Goal: Find specific page/section: Locate a particular part of the current website

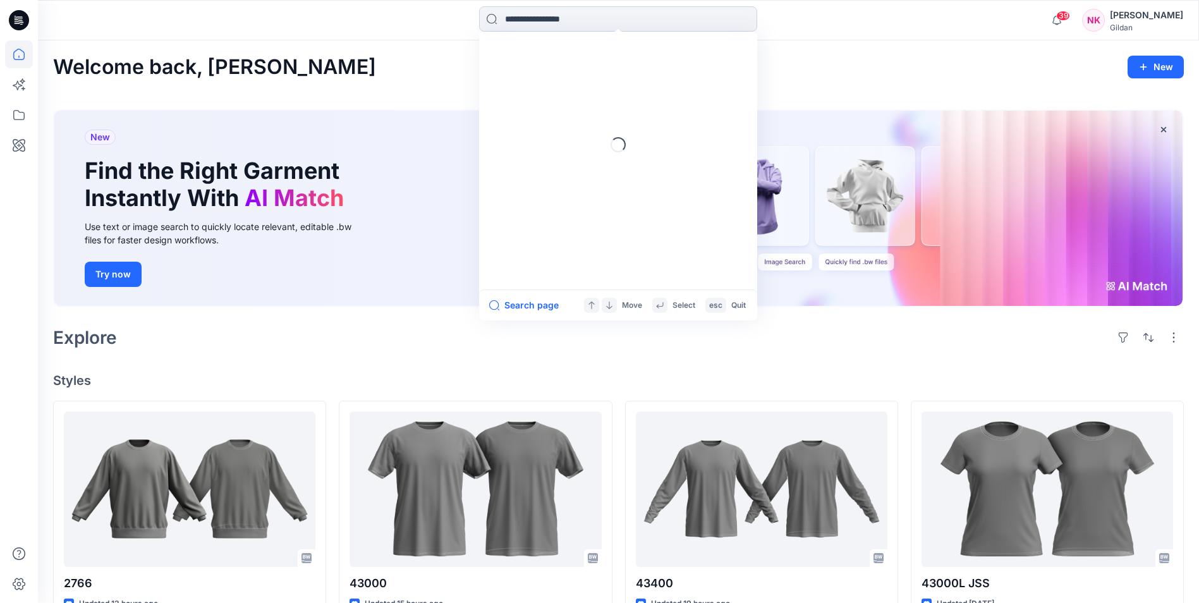
click at [600, 18] on input at bounding box center [618, 18] width 278 height 25
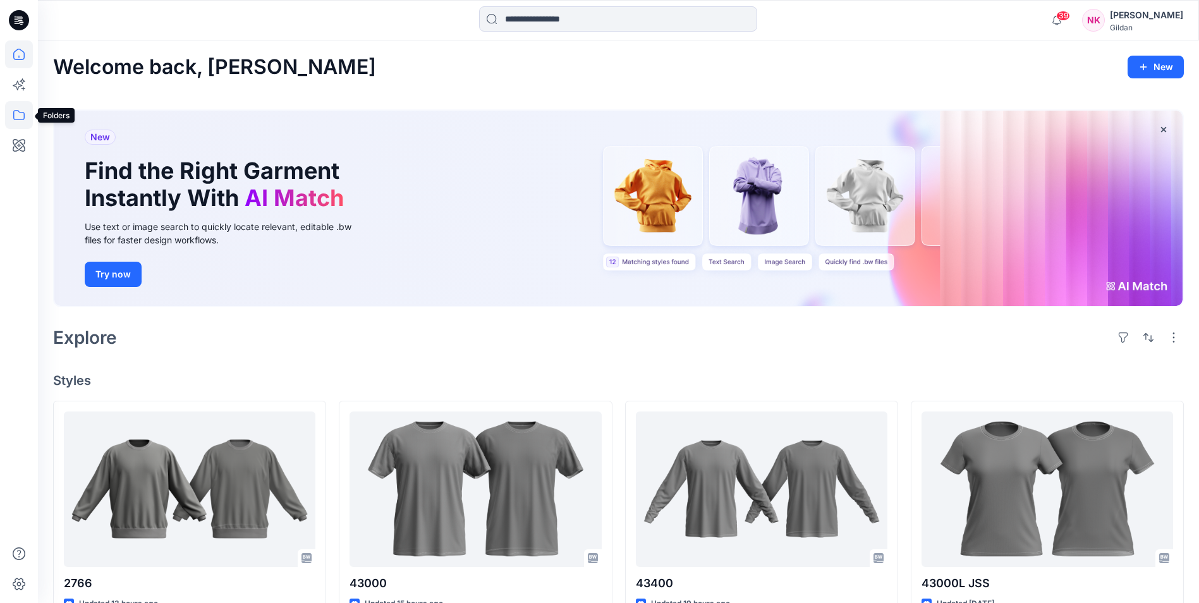
click at [9, 119] on icon at bounding box center [19, 115] width 28 height 28
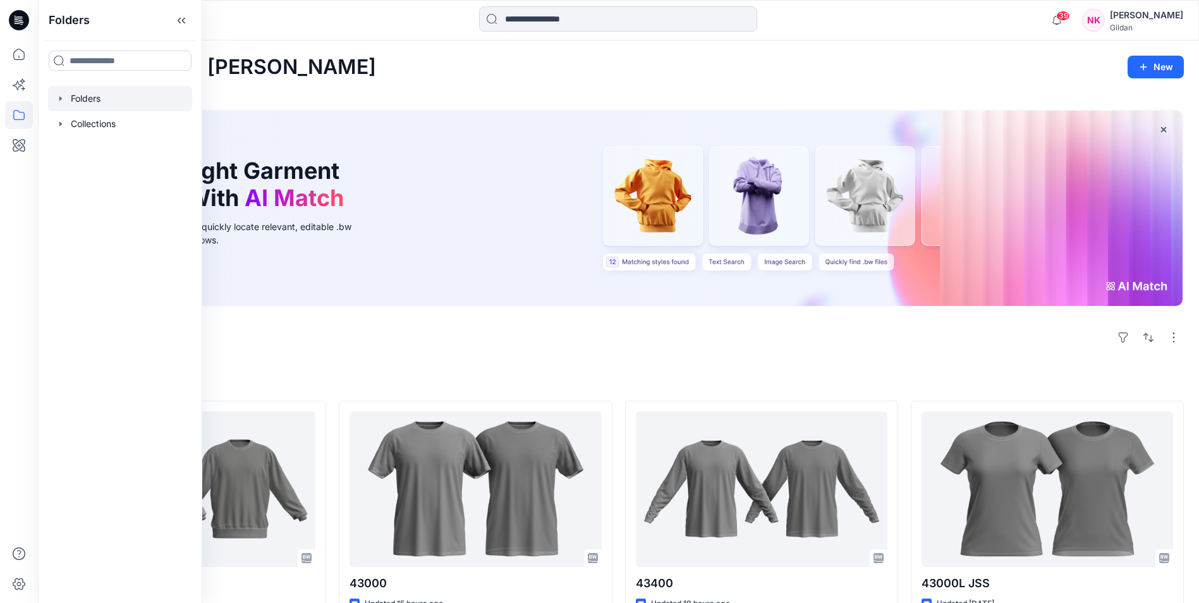
click at [87, 94] on div at bounding box center [120, 98] width 144 height 25
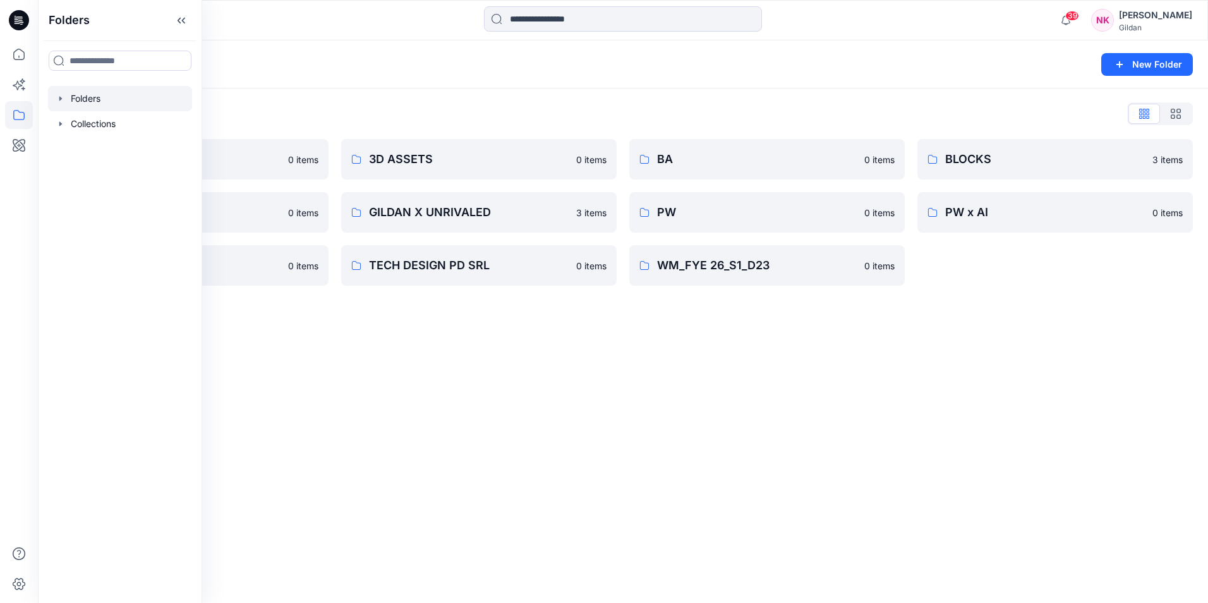
click at [973, 434] on div "Folders New Folder Folders List 18250 TESt 0 items DESIGN TRAINING 0 items PW_s…" at bounding box center [623, 321] width 1170 height 562
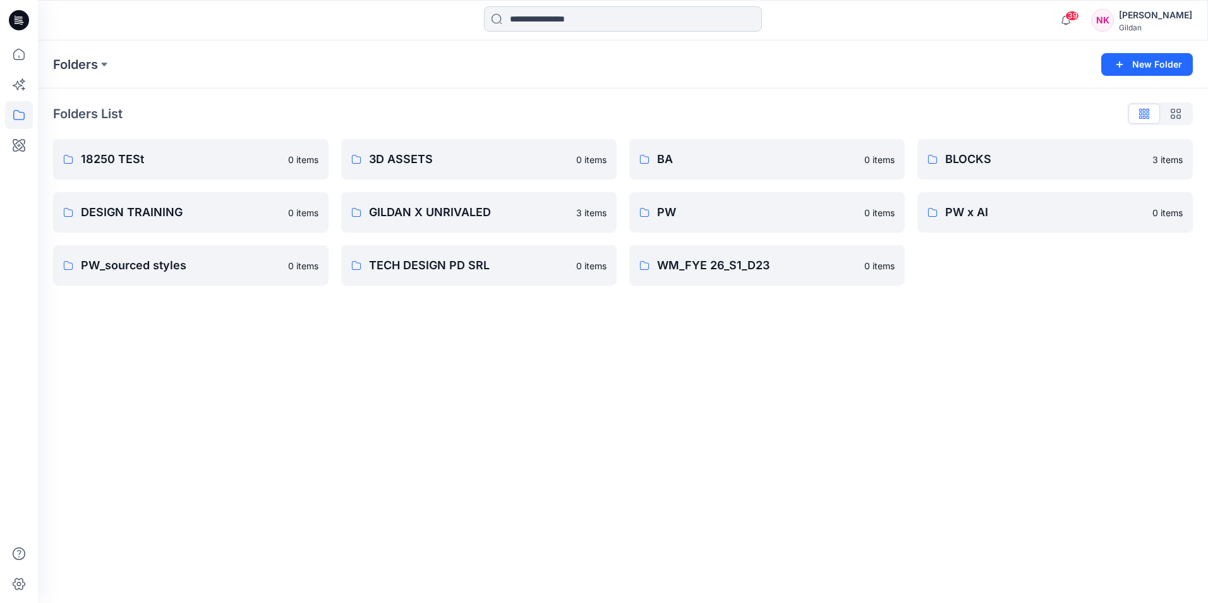
click at [602, 18] on input at bounding box center [623, 18] width 278 height 25
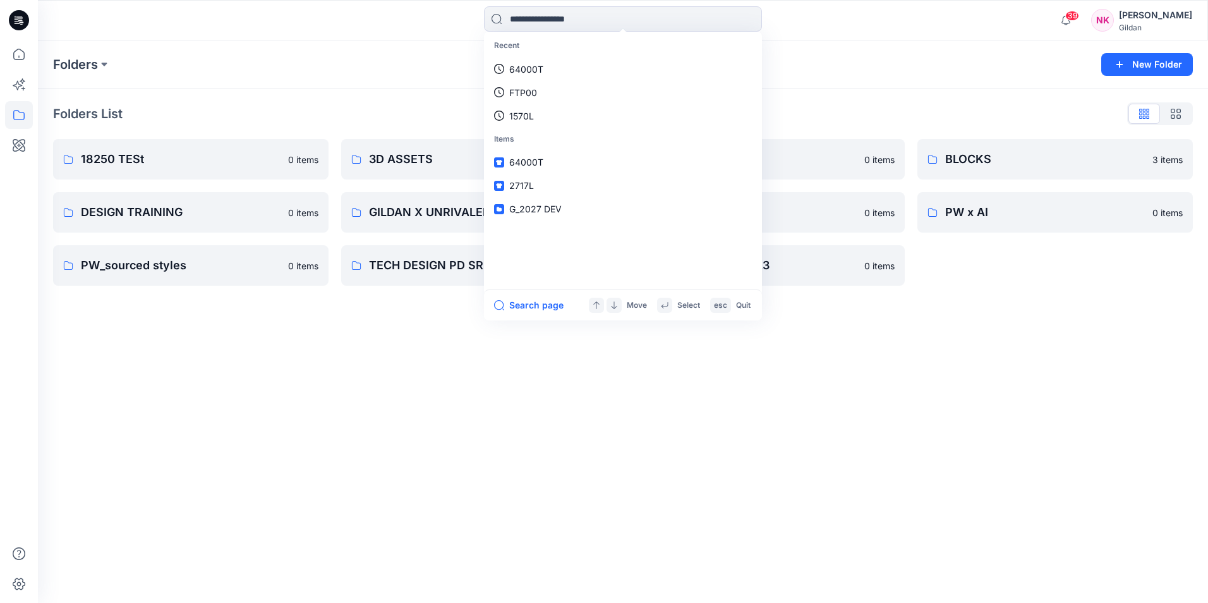
click at [352, 372] on div "Folders New Folder Folders List 18250 TESt 0 items DESIGN TRAINING 0 items PW_s…" at bounding box center [623, 321] width 1170 height 562
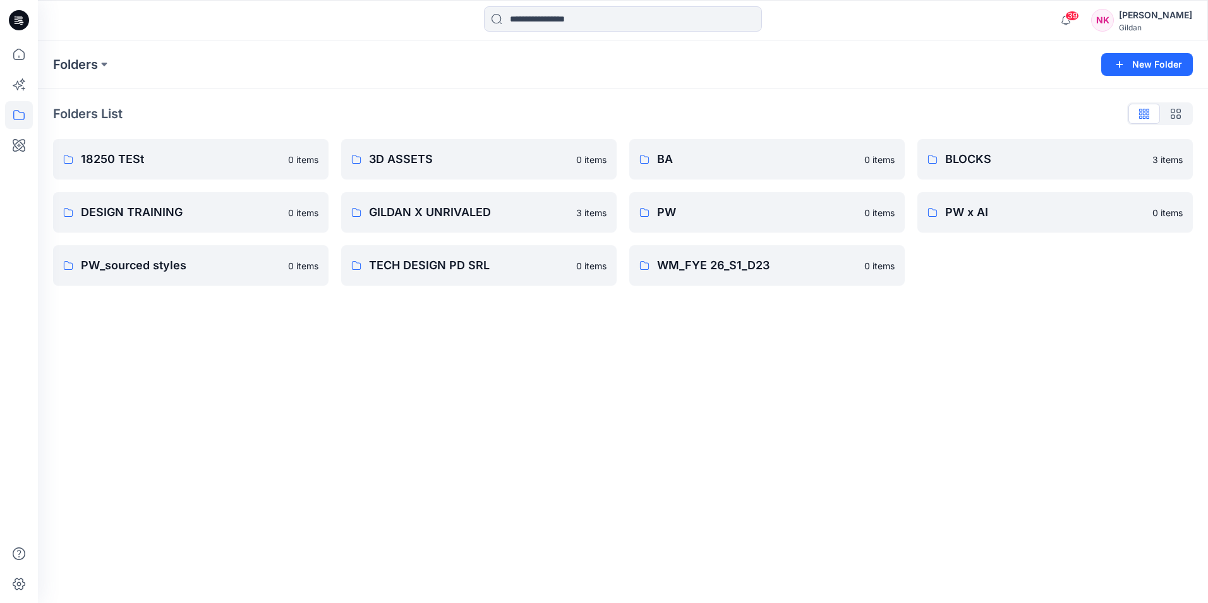
click at [1076, 365] on div "Folders New Folder Folders List 18250 TESt 0 items DESIGN TRAINING 0 items PW_s…" at bounding box center [623, 321] width 1170 height 562
click at [105, 61] on button at bounding box center [104, 65] width 13 height 18
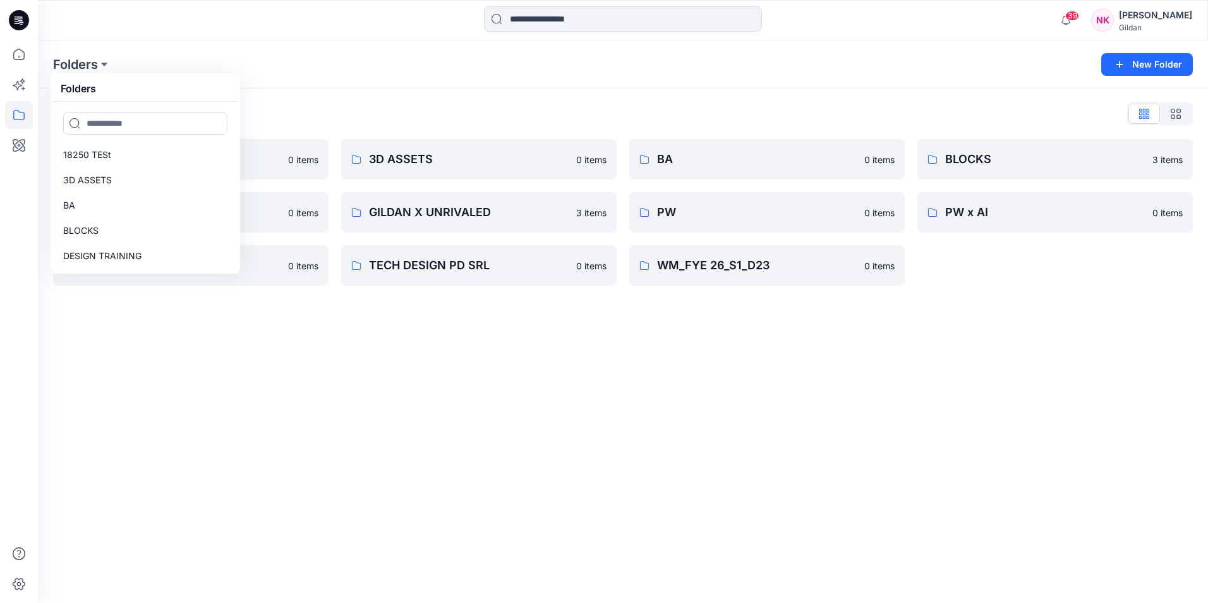
click at [418, 64] on div "Folders Folders 18250 TESt 3D ASSETS BA BLOCKS DESIGN TRAINING GILDAN X UNRIVAL…" at bounding box center [574, 65] width 1042 height 18
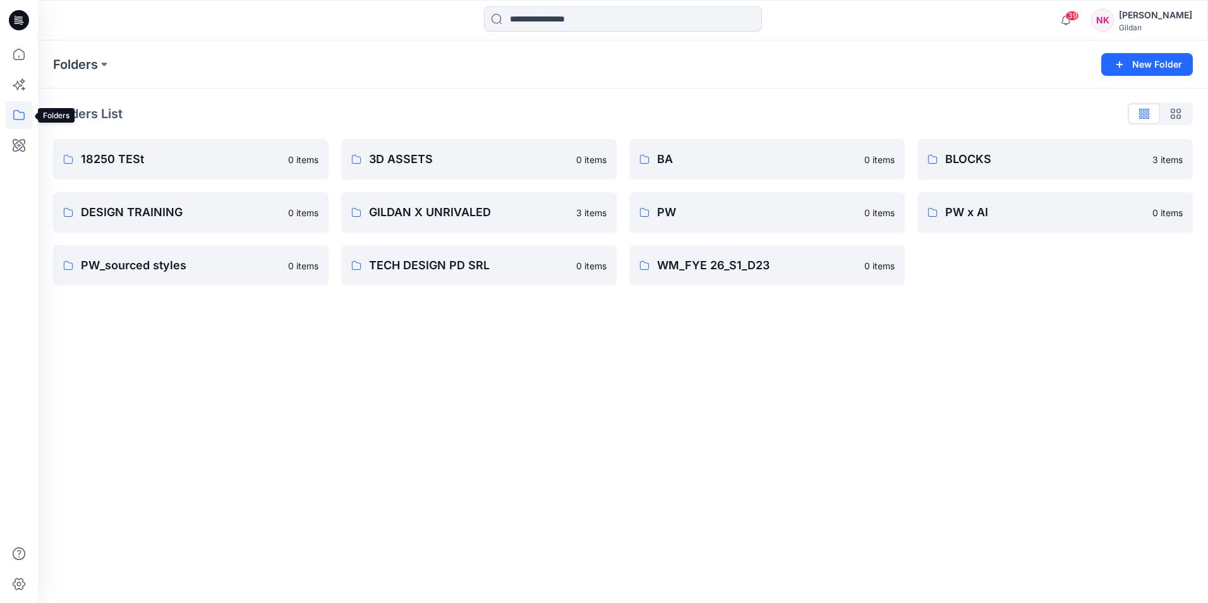
click at [17, 114] on icon at bounding box center [19, 115] width 28 height 28
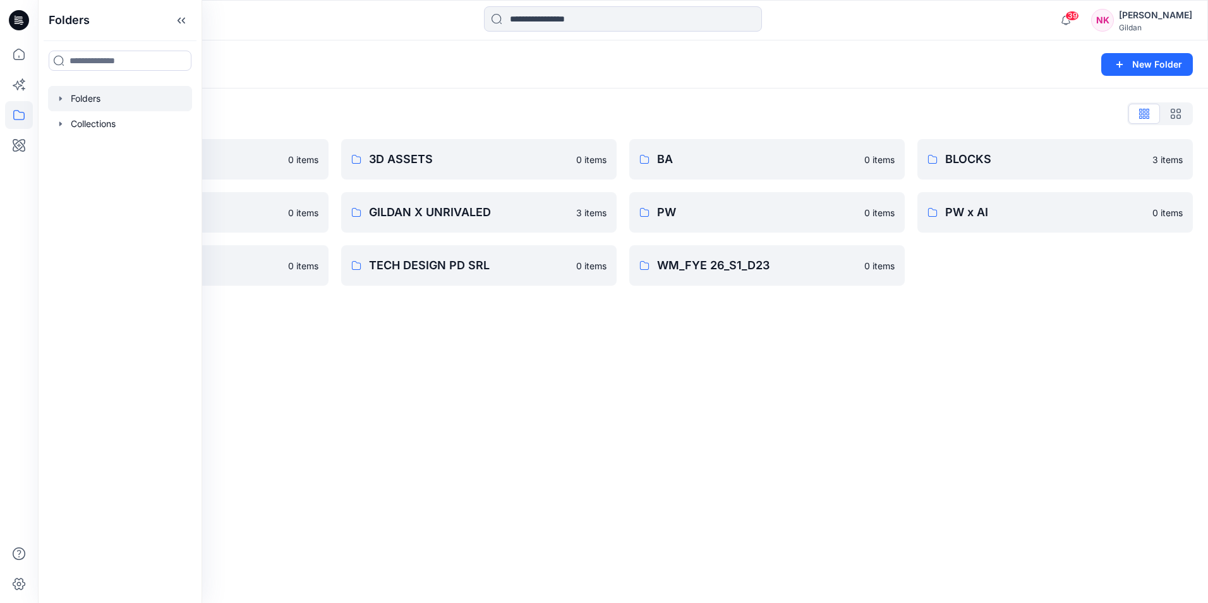
click at [461, 73] on div "Folders New Folder" at bounding box center [623, 64] width 1170 height 48
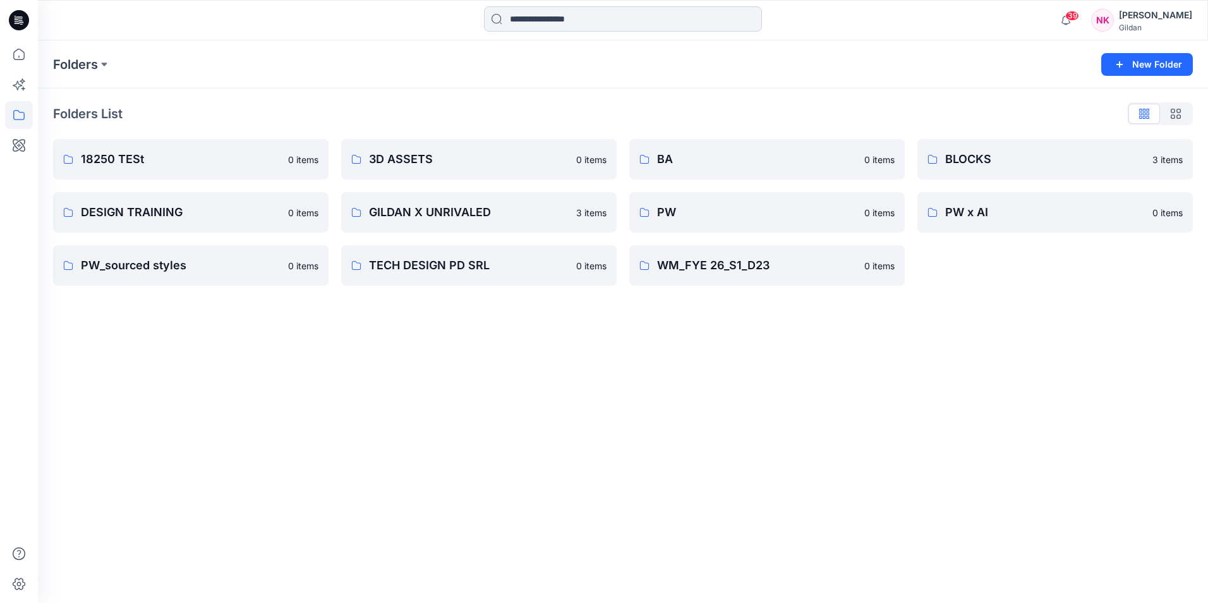
click at [504, 18] on input at bounding box center [623, 18] width 278 height 25
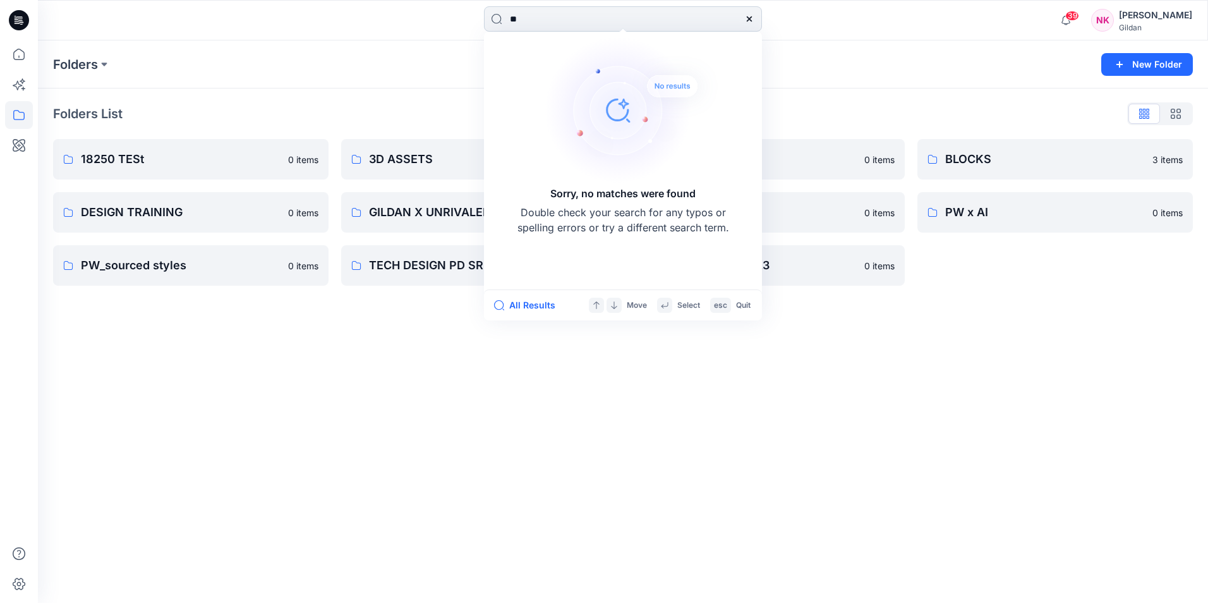
type input "*"
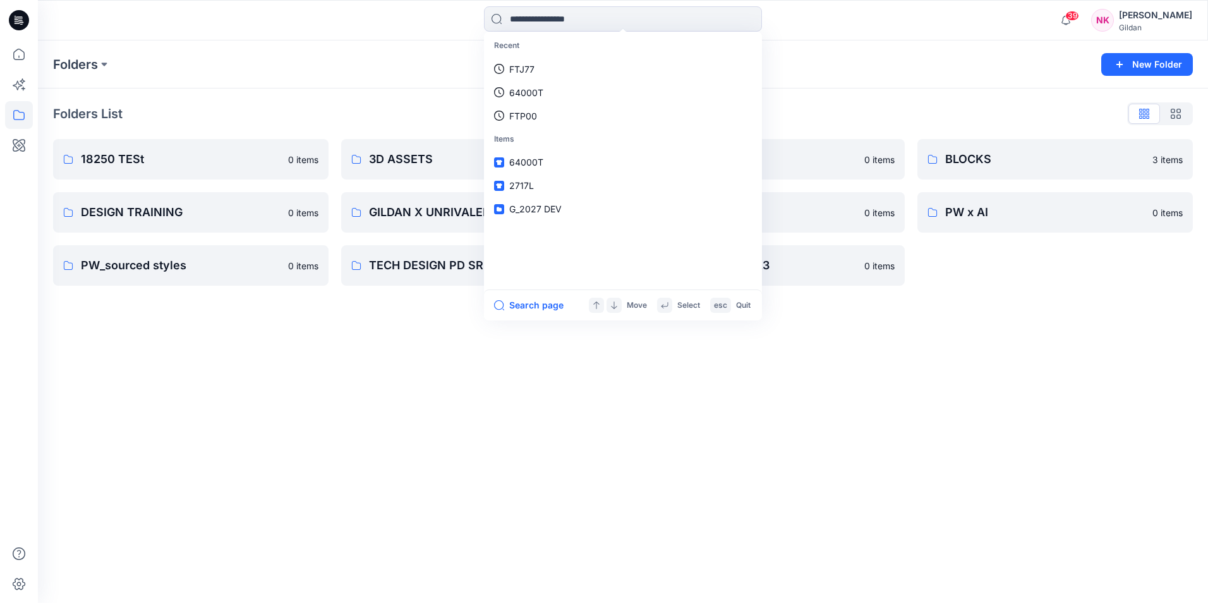
click at [829, 60] on div "Folders" at bounding box center [574, 65] width 1042 height 18
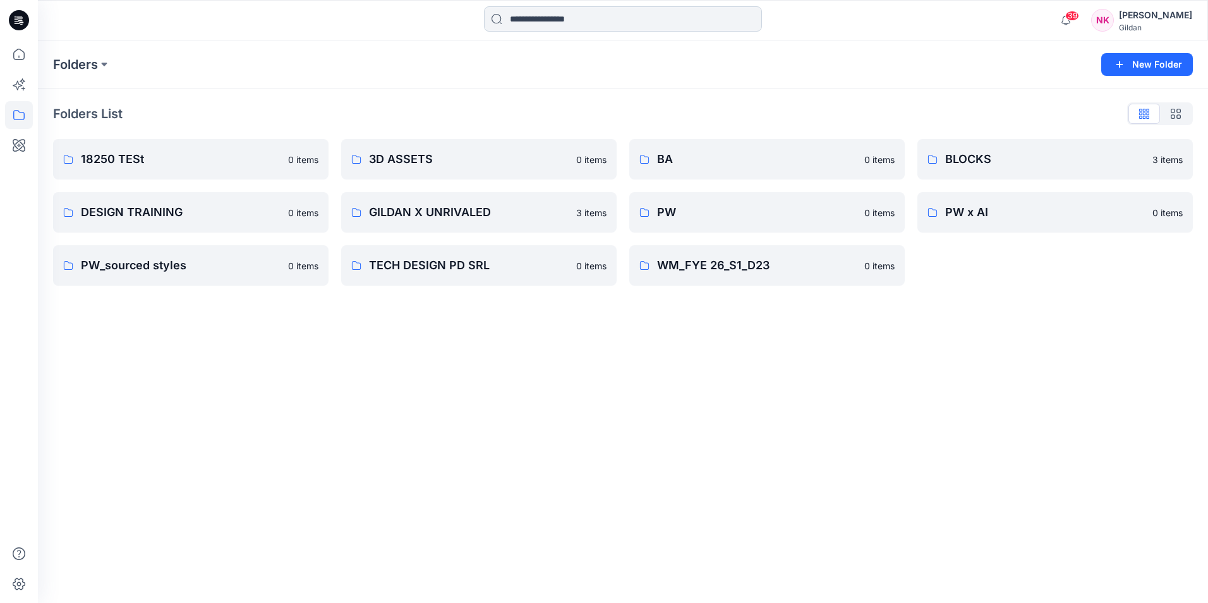
click at [656, 17] on input at bounding box center [623, 18] width 278 height 25
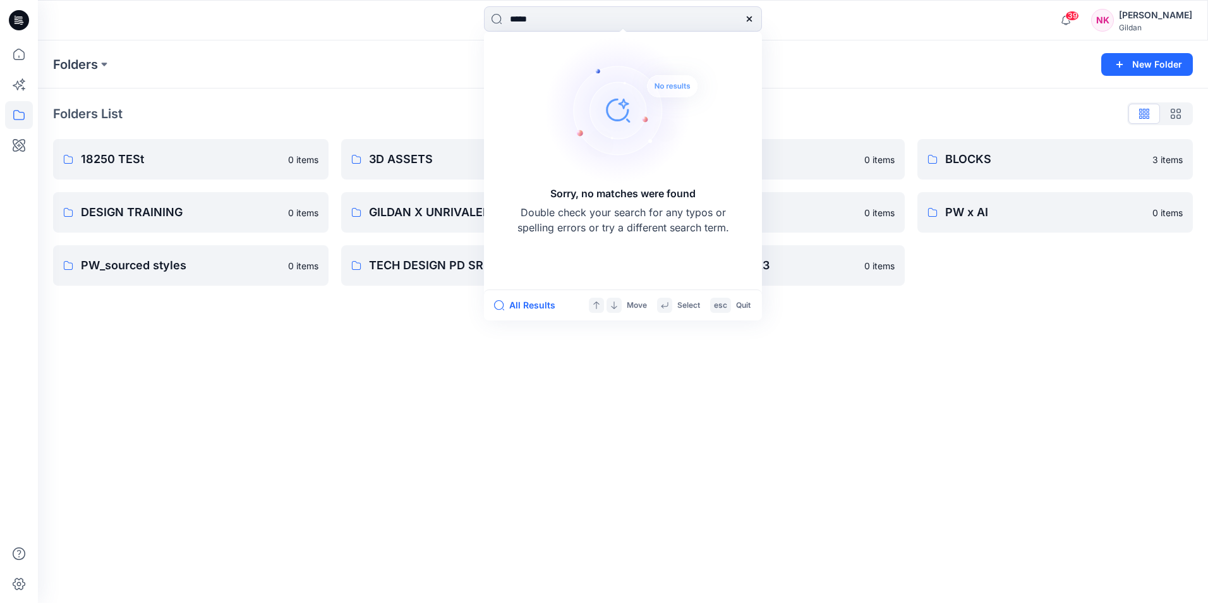
drag, startPoint x: 542, startPoint y: 20, endPoint x: 446, endPoint y: 19, distance: 96.1
click at [446, 19] on div "***** Sorry, no matches were found Double check your search for any typos or sp…" at bounding box center [623, 20] width 585 height 28
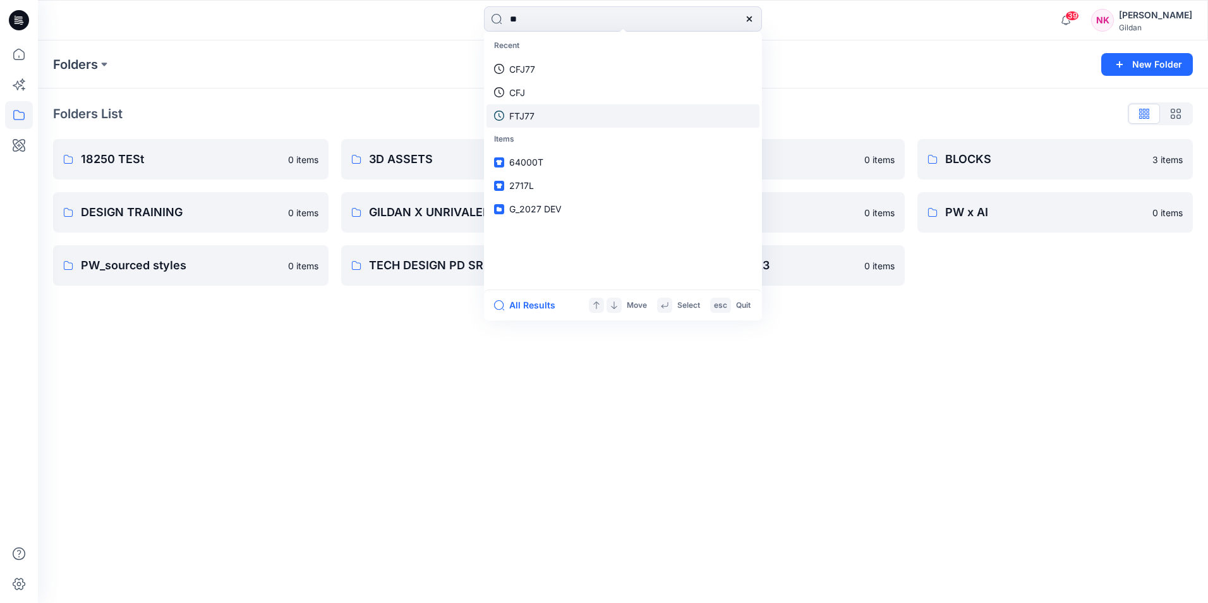
type input "**"
click at [511, 115] on p "FTJ77" at bounding box center [521, 115] width 25 height 13
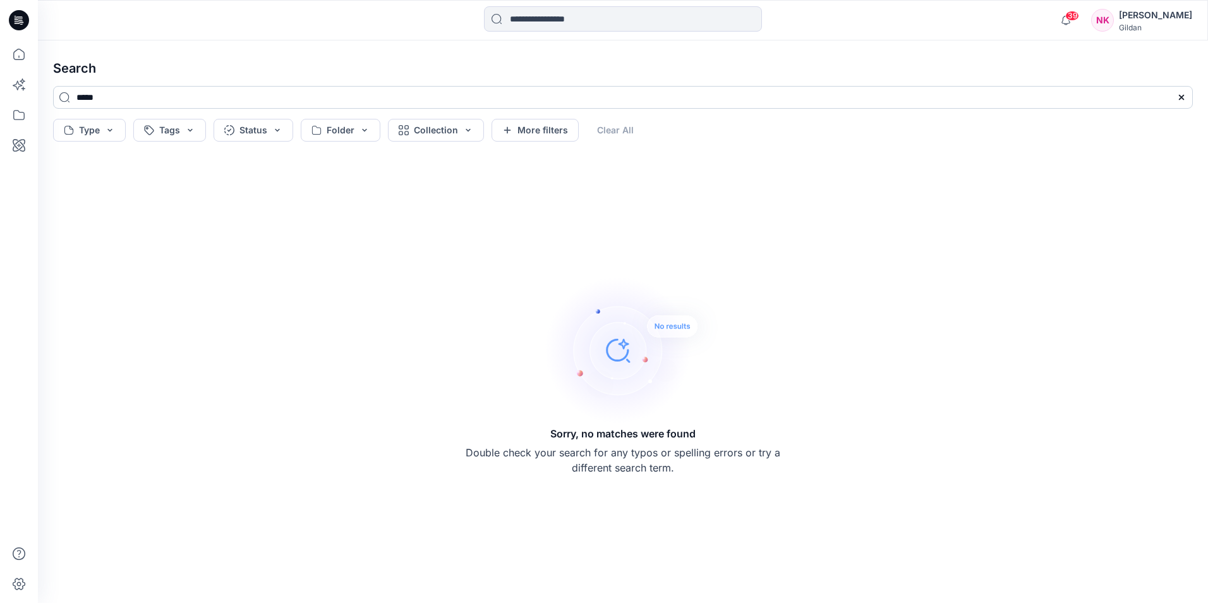
click at [136, 99] on input "*****" at bounding box center [623, 97] width 1140 height 23
drag, startPoint x: 136, startPoint y: 99, endPoint x: 55, endPoint y: 95, distance: 81.0
click at [56, 96] on input "*****" at bounding box center [623, 97] width 1140 height 23
click at [10, 107] on icon at bounding box center [19, 115] width 28 height 28
click at [85, 59] on input at bounding box center [120, 61] width 143 height 20
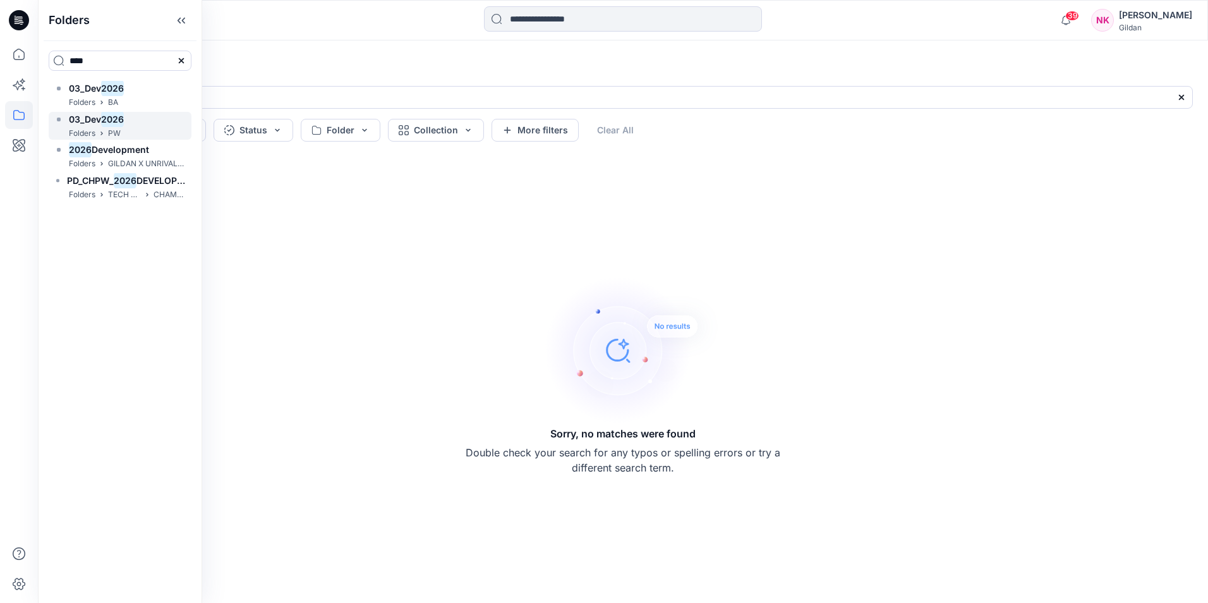
type input "****"
click at [93, 126] on h6 "03_Dev 2026" at bounding box center [96, 119] width 55 height 15
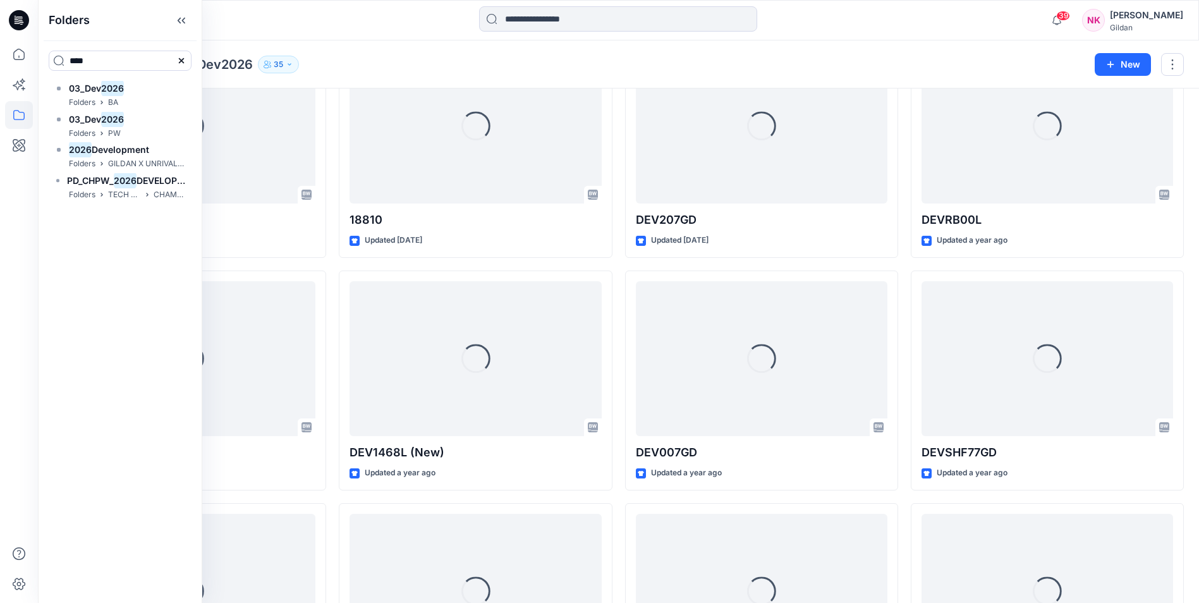
scroll to position [126, 0]
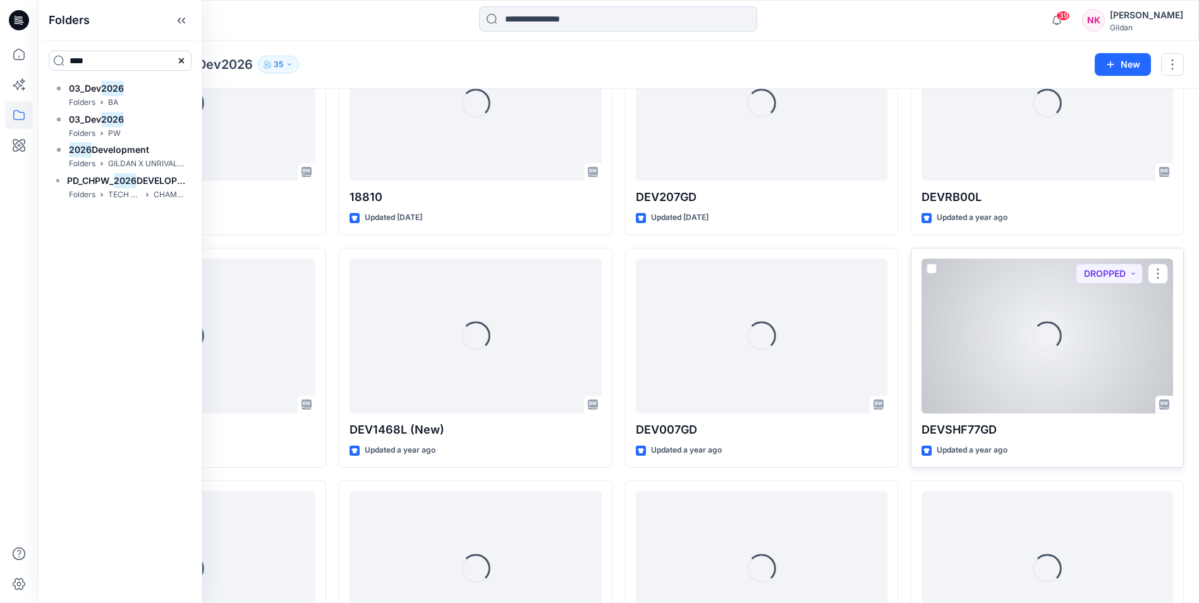
click at [1012, 356] on div "Loading..." at bounding box center [1047, 335] width 252 height 155
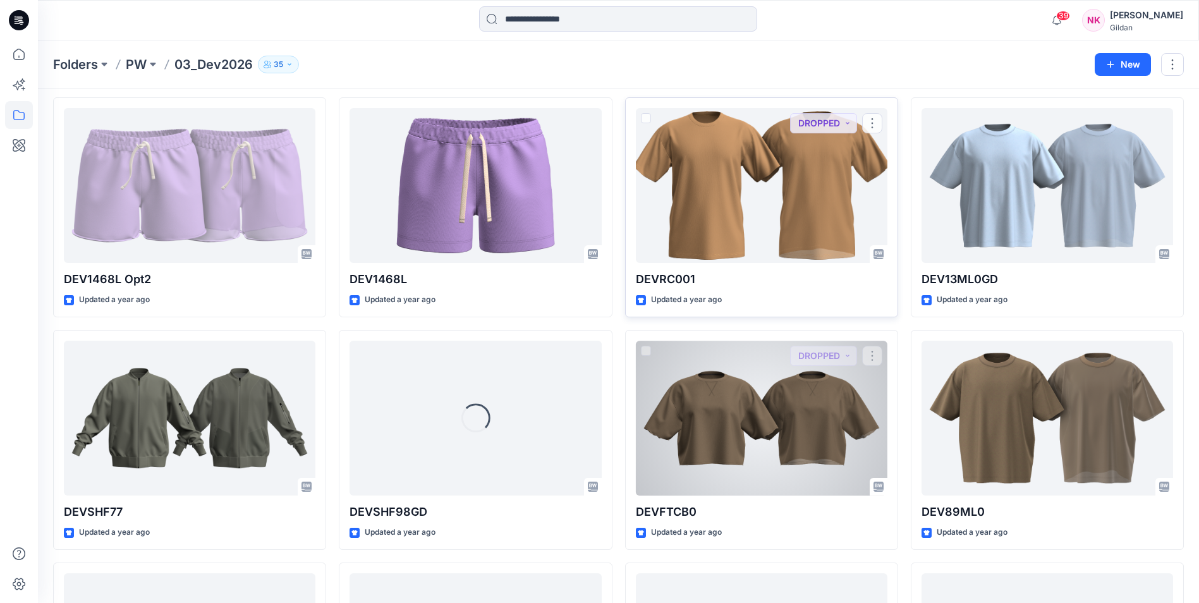
scroll to position [758, 0]
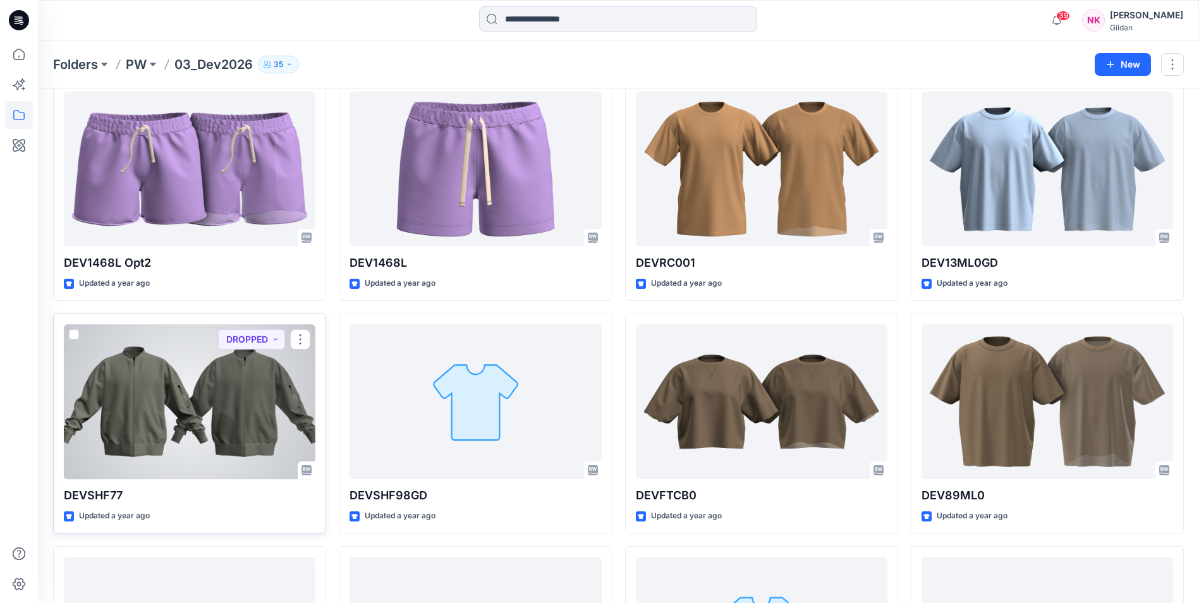
click at [191, 458] on div at bounding box center [190, 401] width 252 height 155
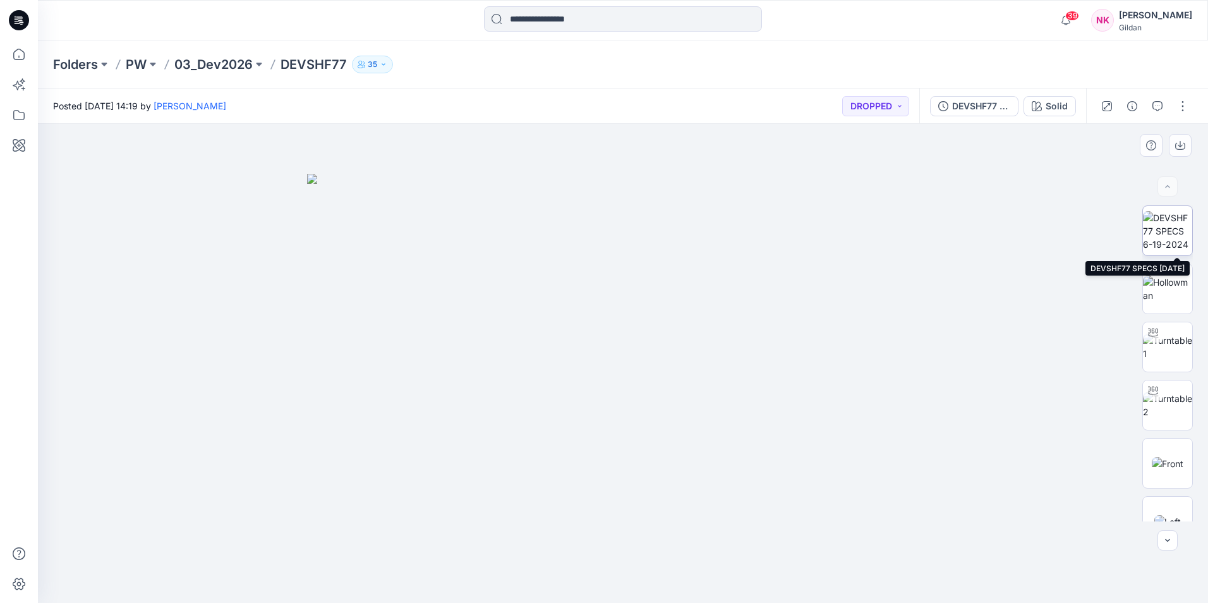
click at [1165, 234] on img at bounding box center [1167, 231] width 49 height 40
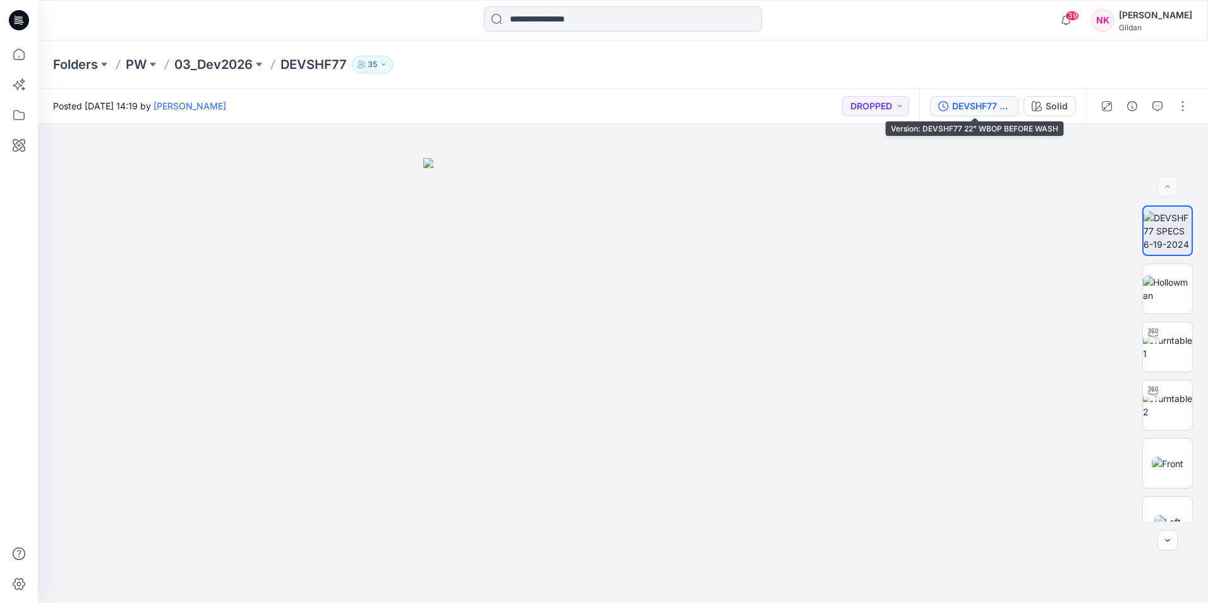
click at [982, 109] on div "DEVSHF77 22" WBOP BEFORE WASH" at bounding box center [981, 106] width 58 height 14
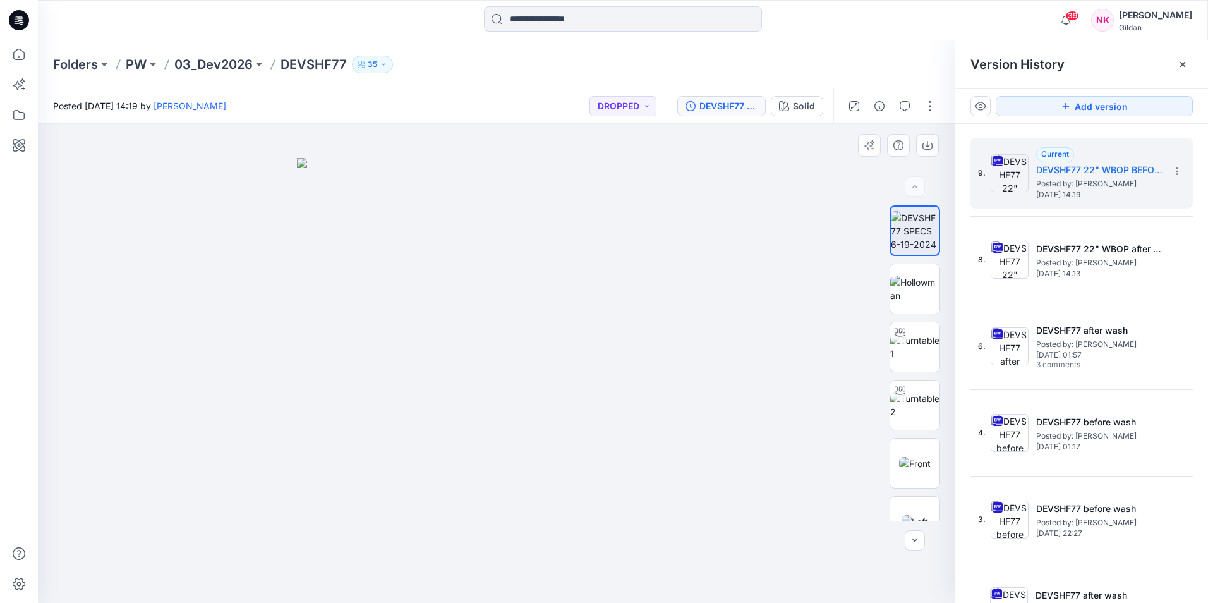
click at [749, 181] on div at bounding box center [497, 363] width 918 height 479
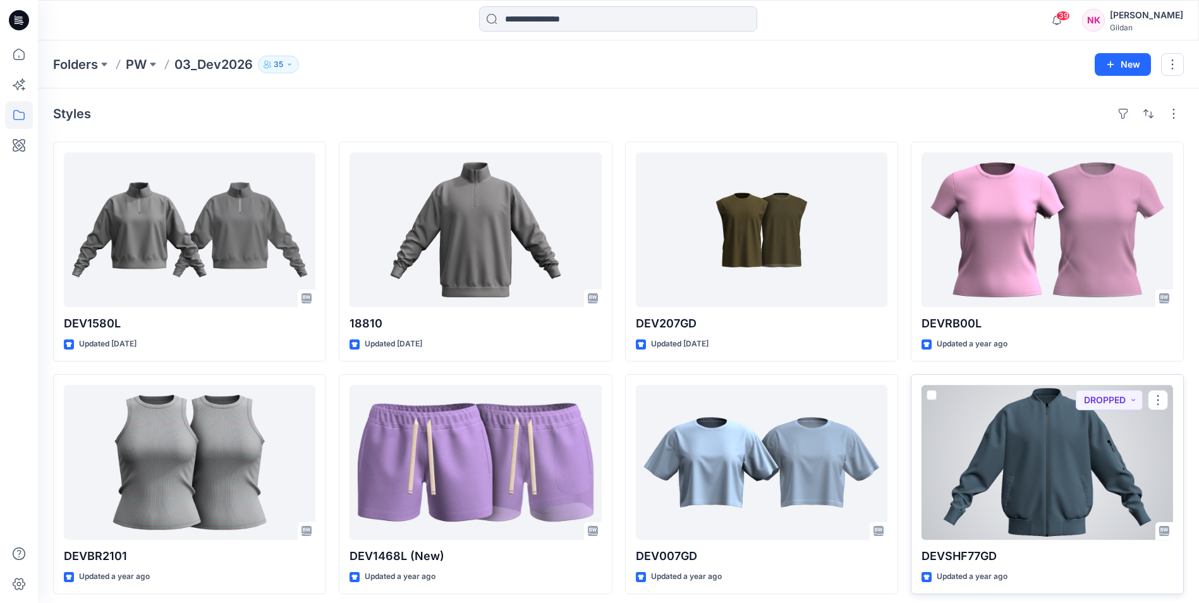
click at [1016, 463] on div at bounding box center [1047, 462] width 252 height 155
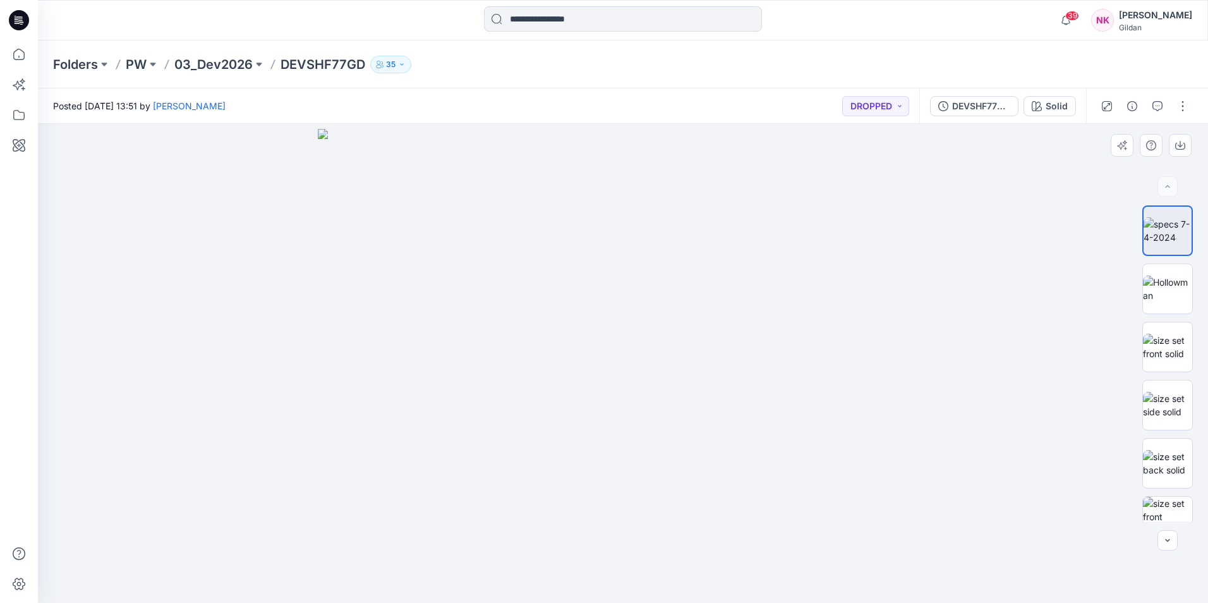
click at [390, 232] on img at bounding box center [623, 366] width 611 height 475
click at [750, 214] on img at bounding box center [623, 366] width 611 height 475
click at [750, 220] on img at bounding box center [623, 366] width 611 height 475
